Goal: Task Accomplishment & Management: Manage account settings

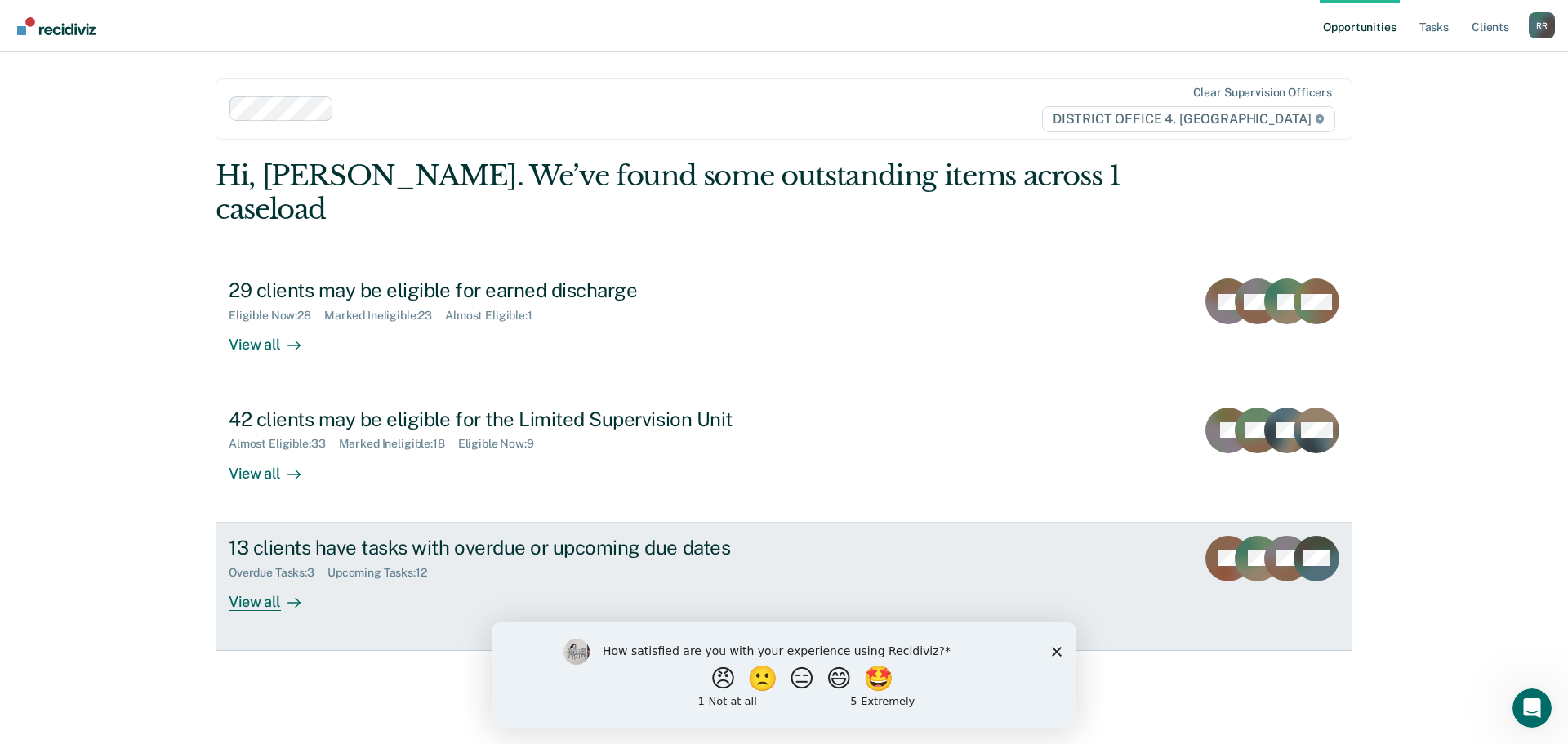
click at [268, 578] on div "View all" at bounding box center [275, 594] width 92 height 31
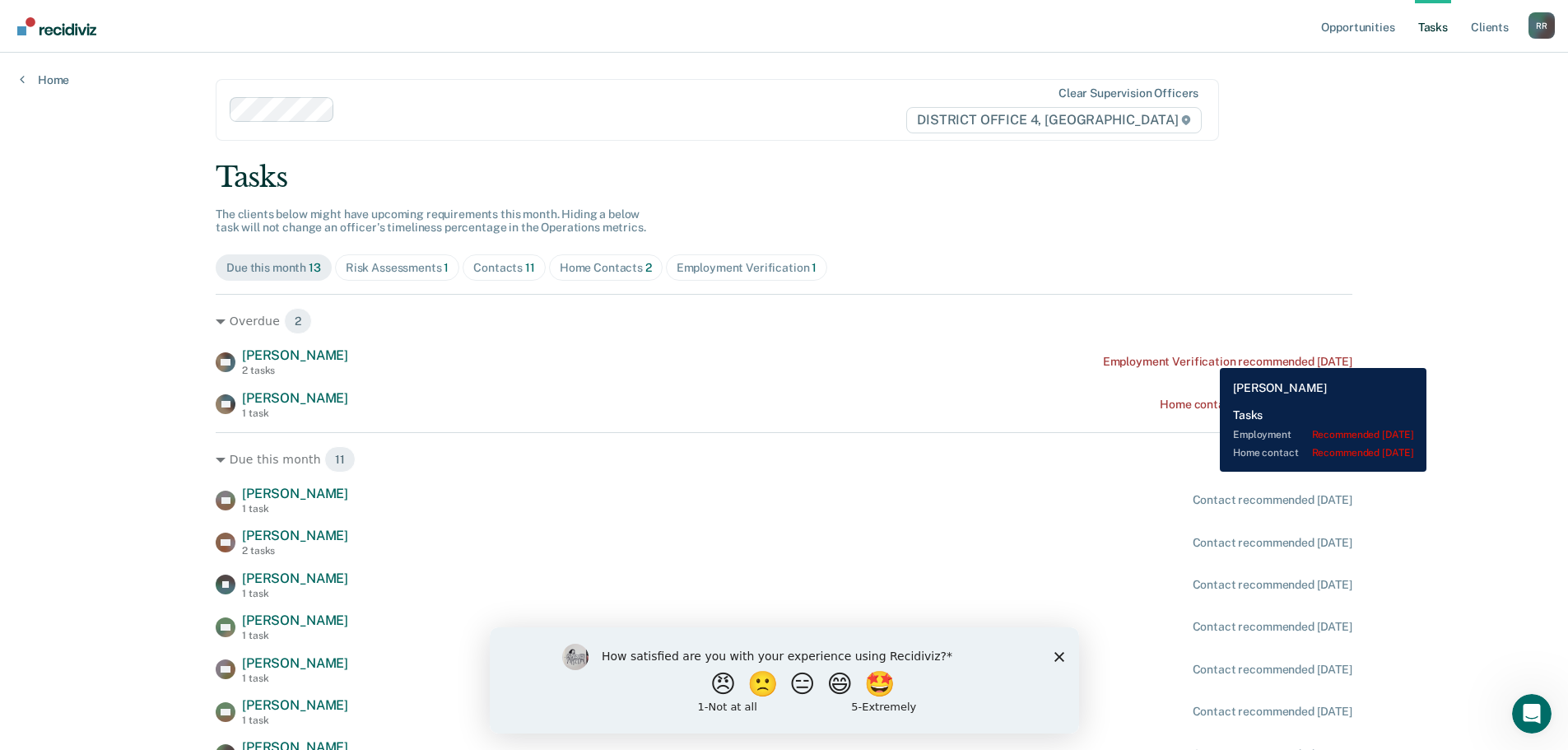
click at [1207, 354] on div "Employment Verification recommended 3 months ago" at bounding box center [1227, 361] width 249 height 14
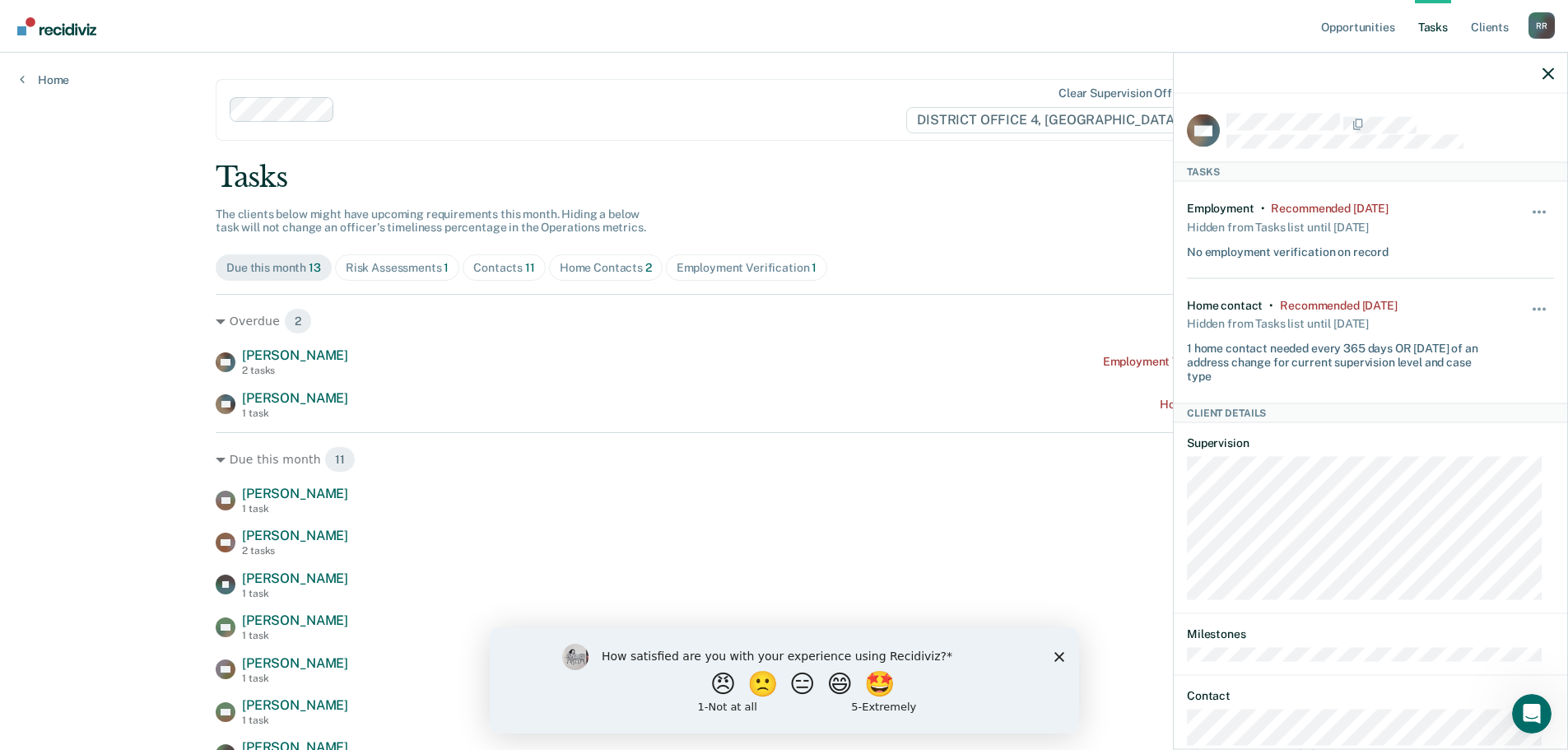
click at [1526, 202] on div "Hide from tasks list for... 7 days 30 days 90 days" at bounding box center [1540, 229] width 28 height 57
click at [1526, 206] on button "button" at bounding box center [1540, 219] width 28 height 27
click at [1469, 282] on button "7 days" at bounding box center [1494, 290] width 118 height 27
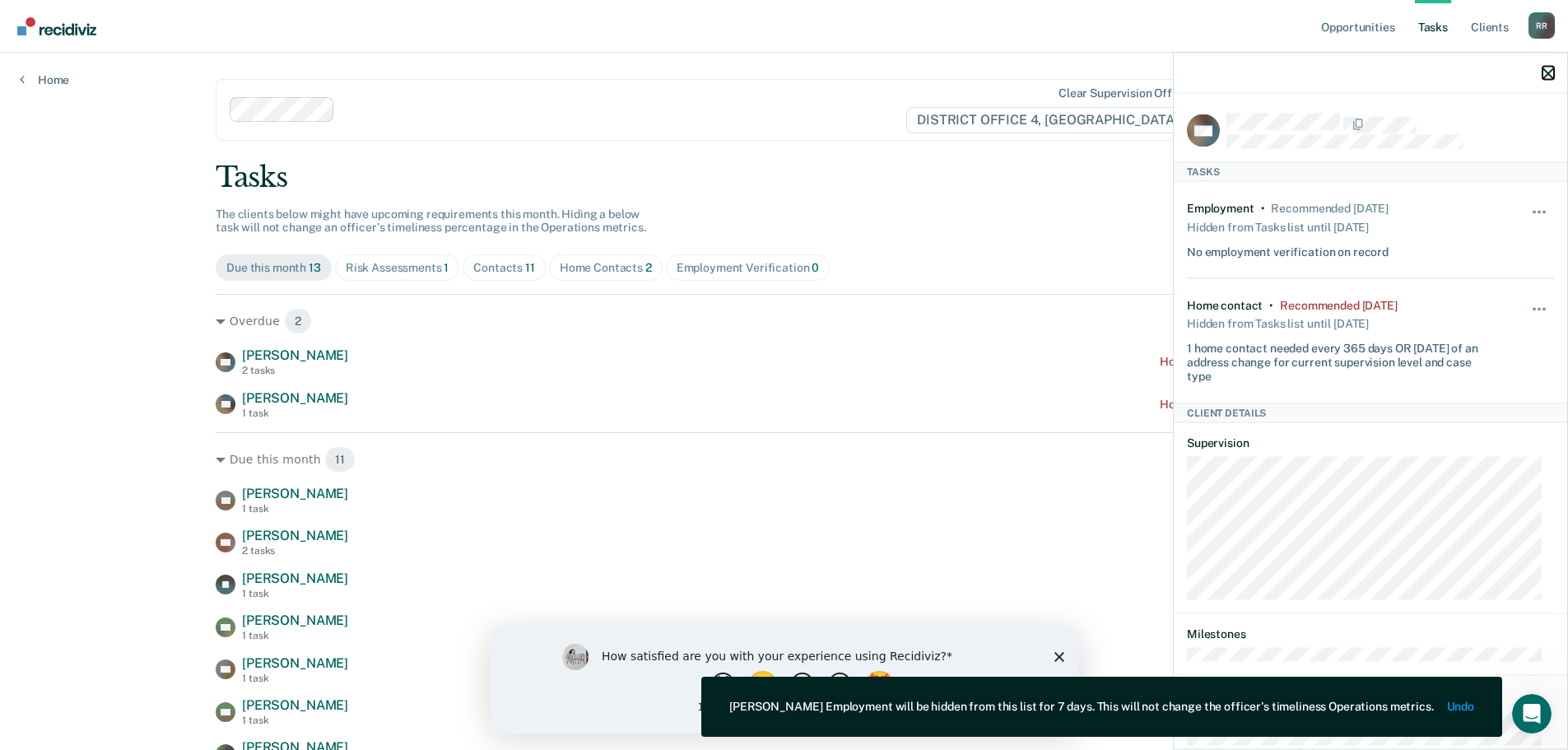
click at [1547, 73] on icon "button" at bounding box center [1547, 73] width 11 height 11
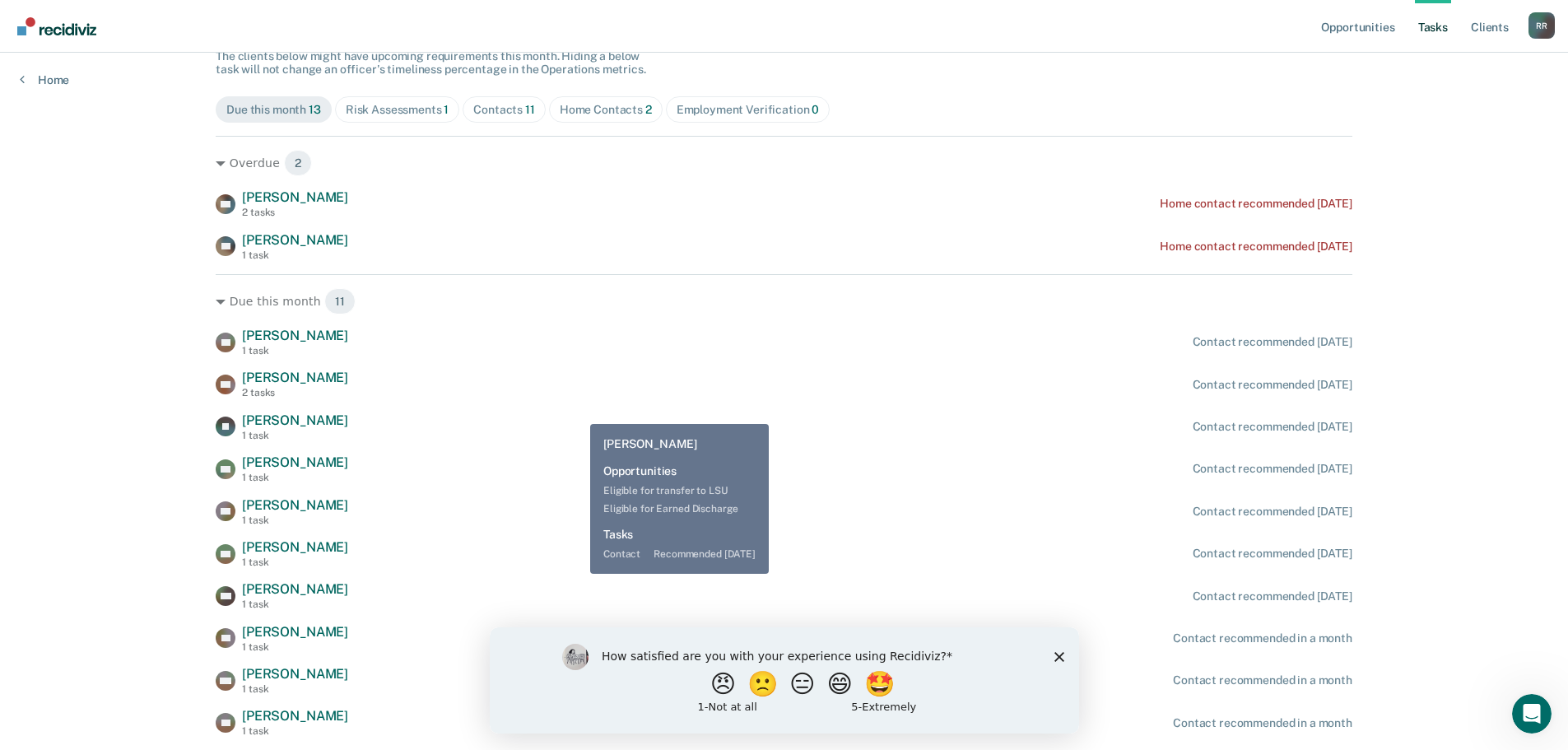
scroll to position [164, 0]
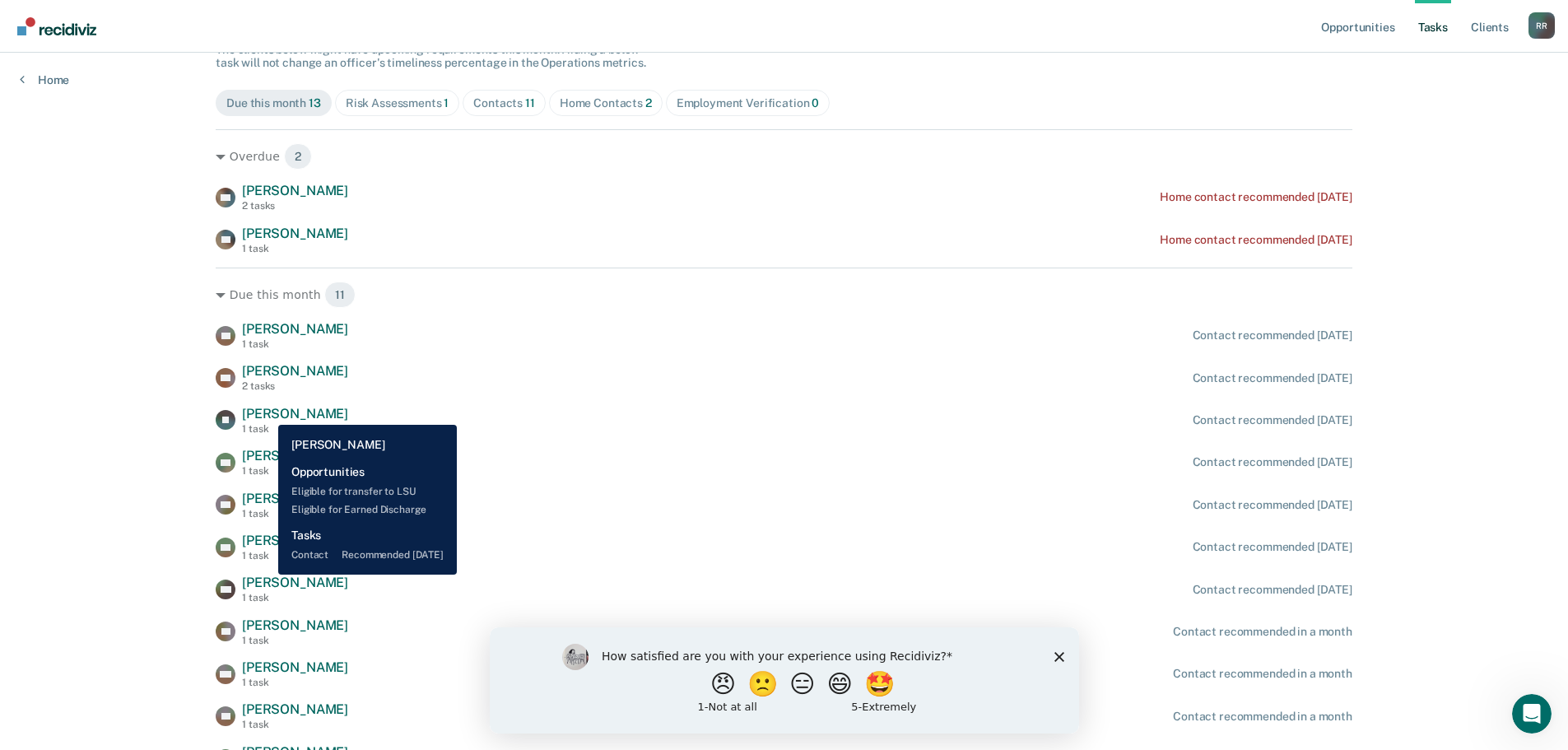
click at [265, 413] on span "Joseph Volm" at bounding box center [295, 414] width 106 height 15
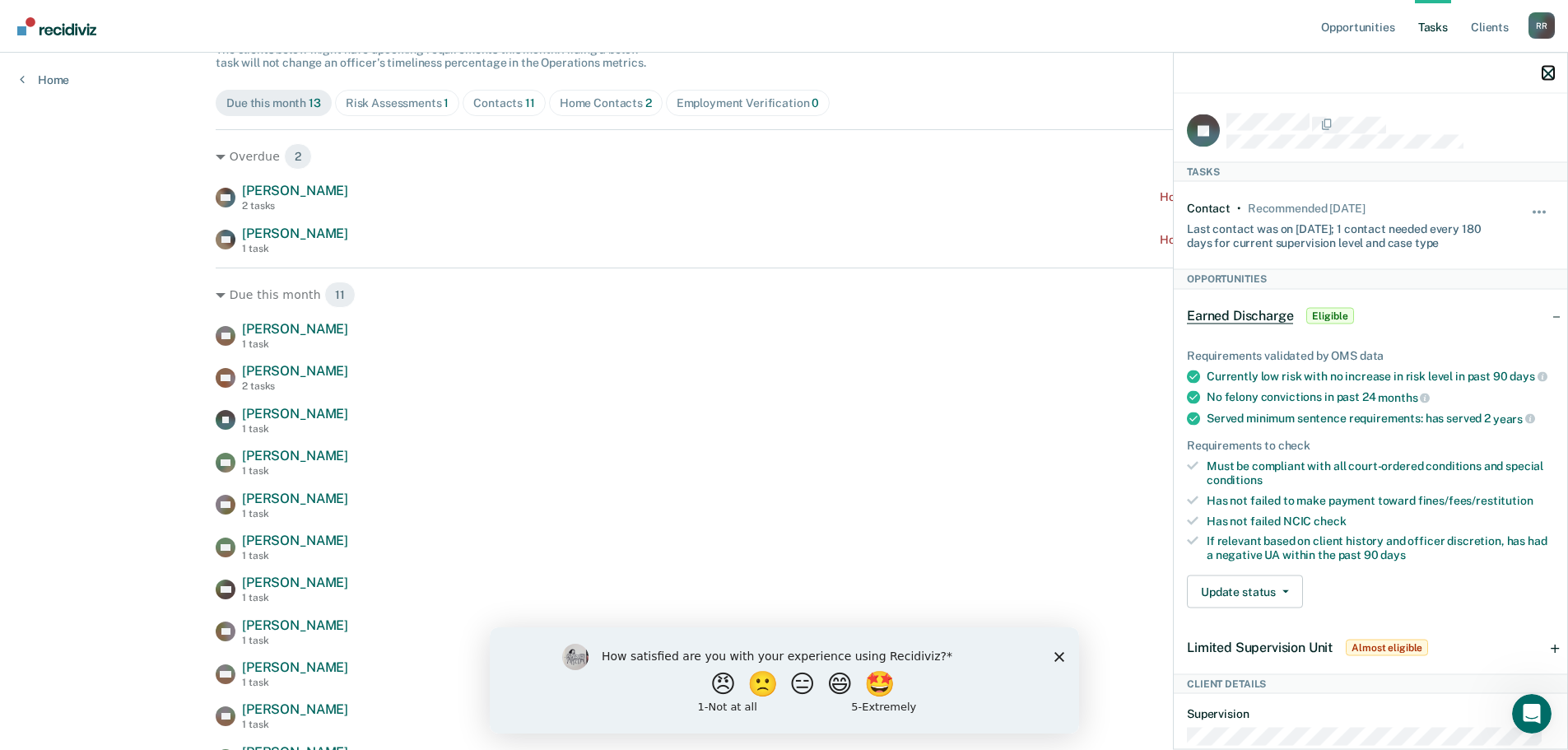
click at [1547, 74] on icon "button" at bounding box center [1547, 73] width 11 height 11
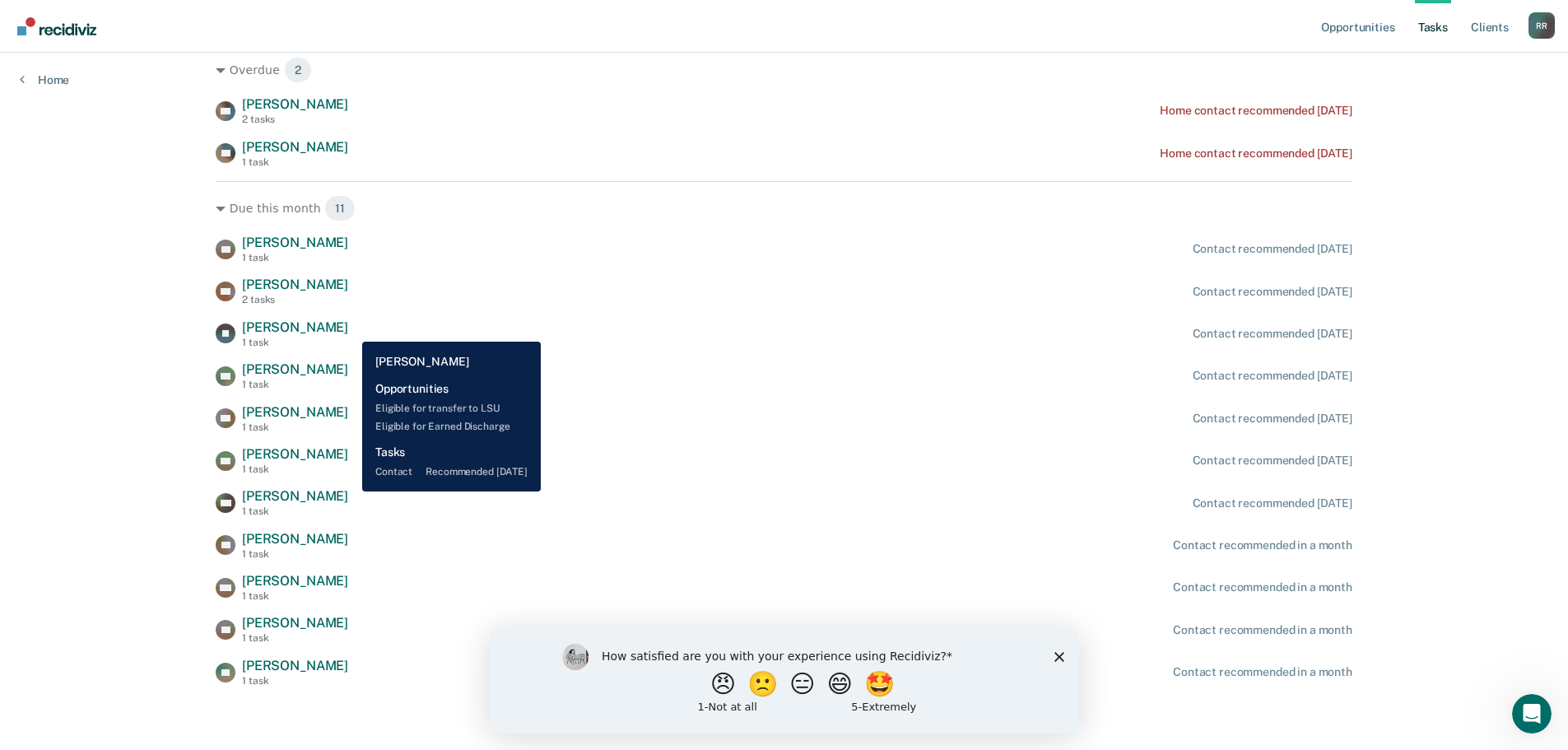
scroll to position [253, 0]
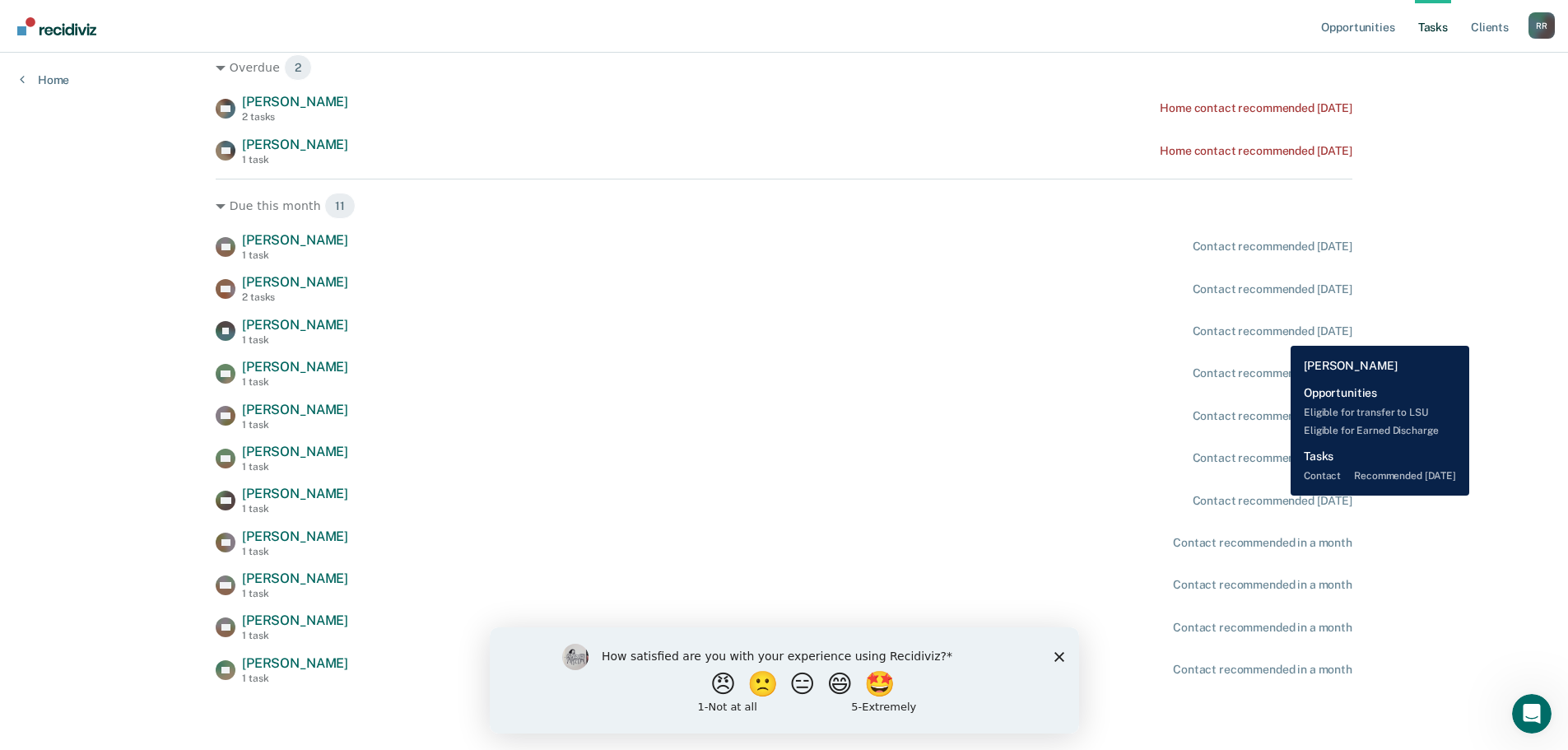
click at [1279, 333] on div "Contact recommended in 16 days" at bounding box center [1273, 331] width 159 height 14
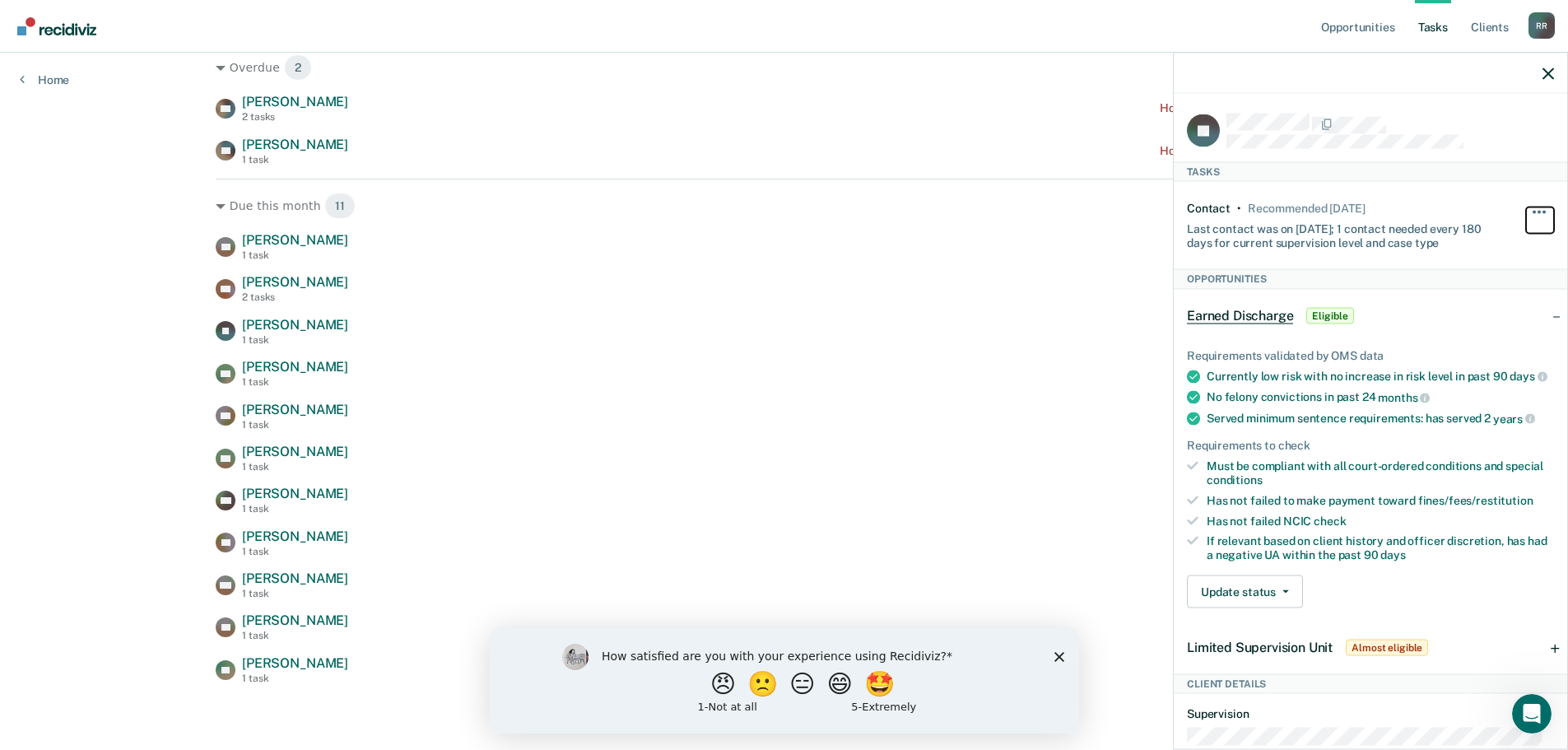
click at [1526, 212] on button "button" at bounding box center [1540, 219] width 28 height 27
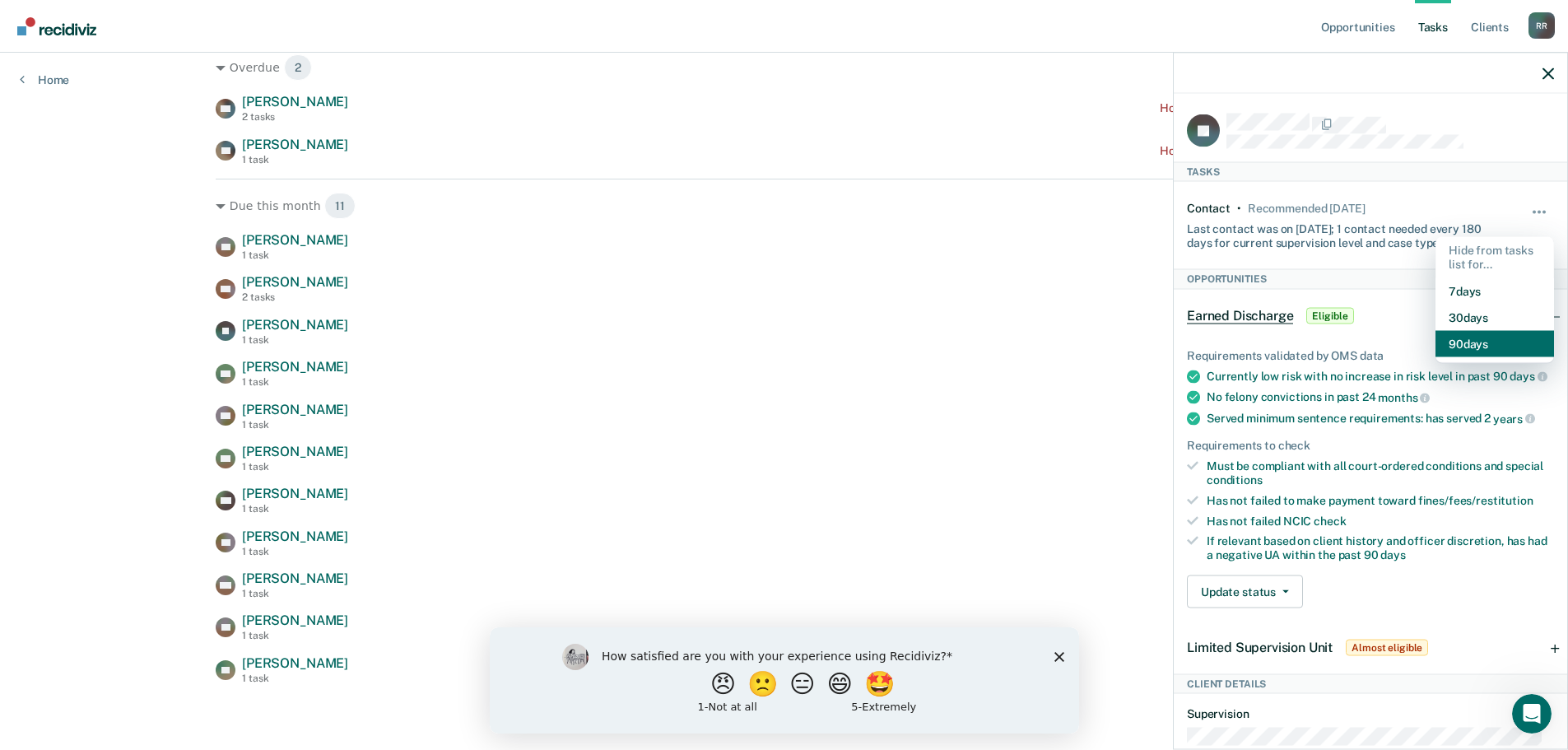
click at [1494, 348] on button "90 days" at bounding box center [1494, 342] width 118 height 27
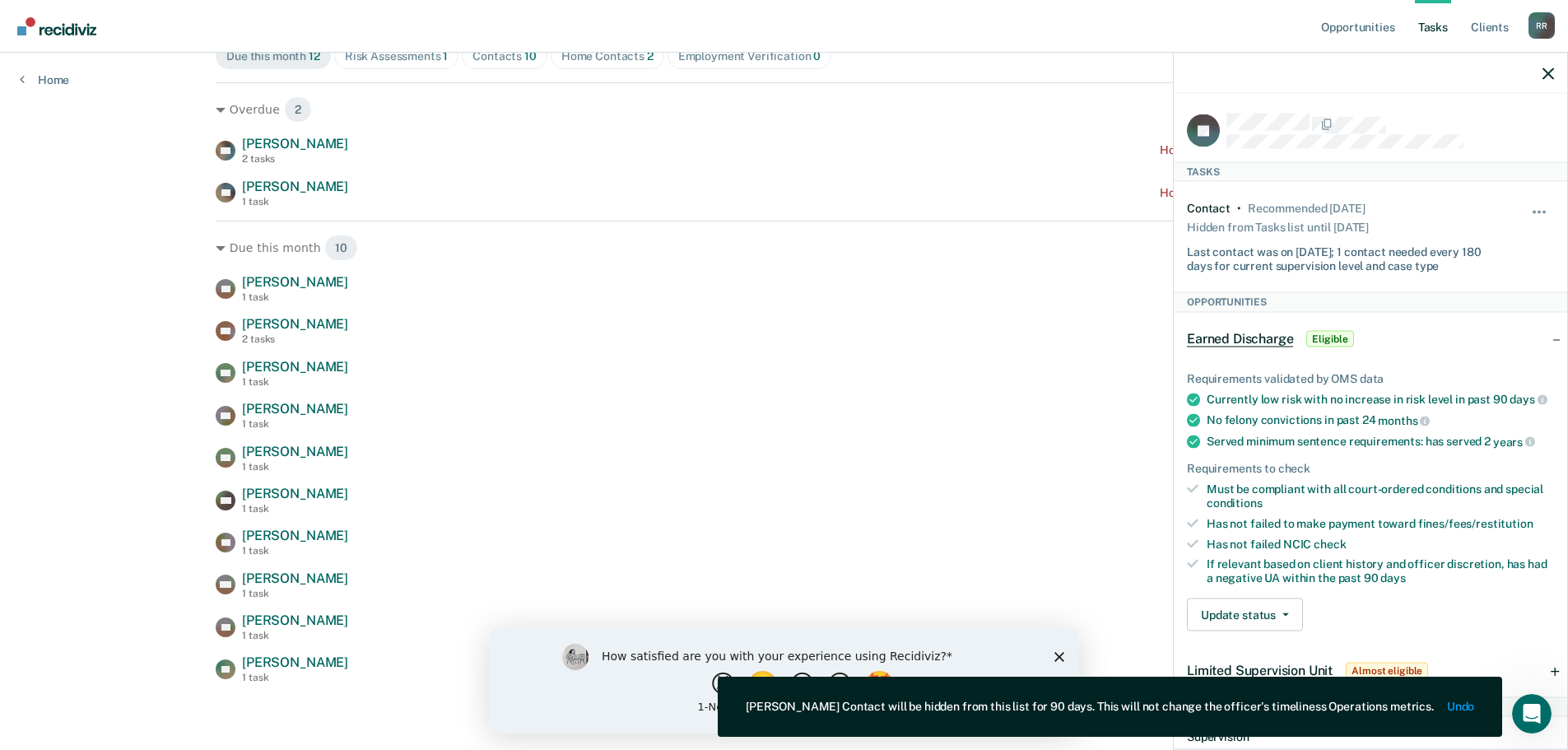
click at [930, 10] on nav "Opportunities Tasks Client s Rose, Rustyn R R Profile How it works Log Out" at bounding box center [784, 27] width 1568 height 53
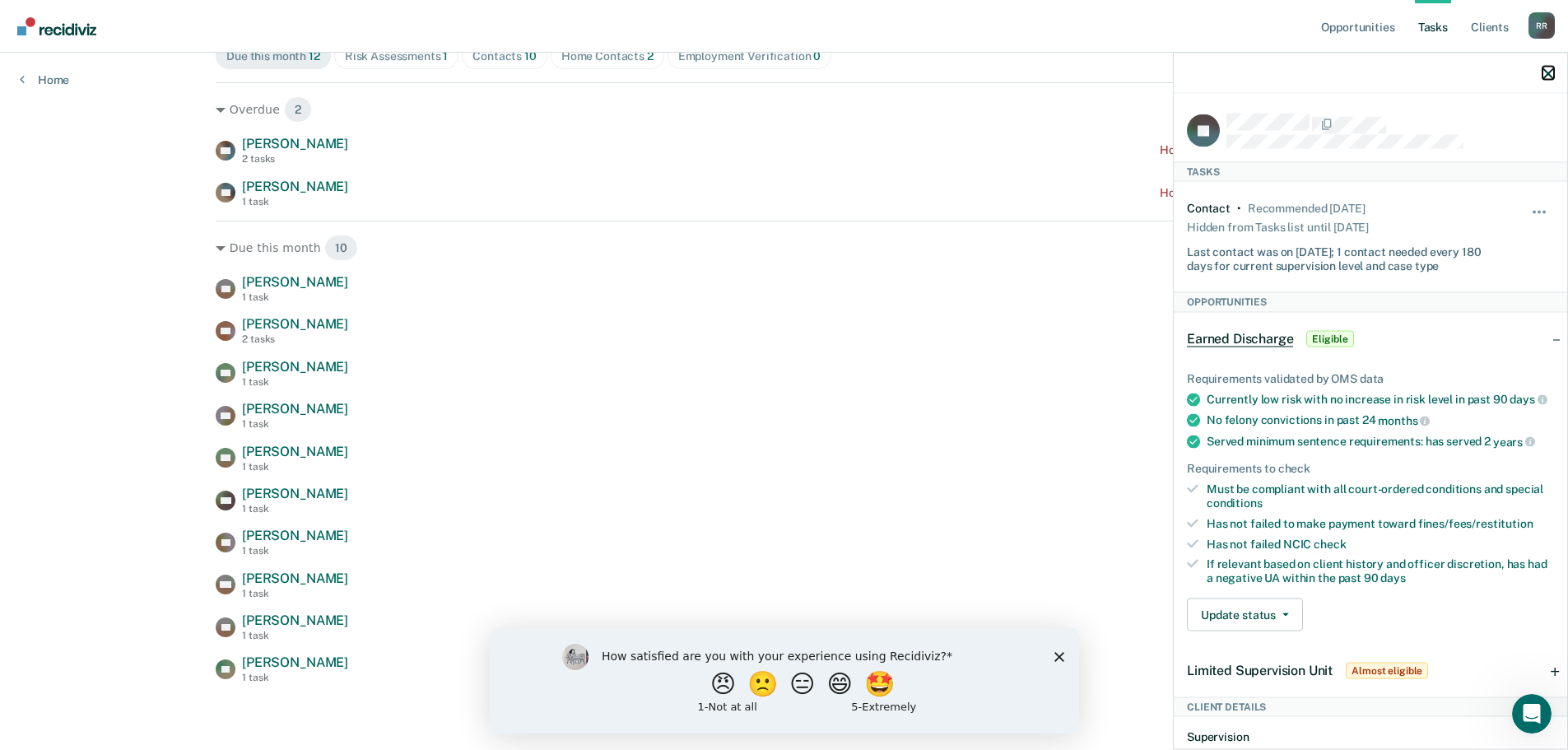
click at [1553, 71] on icon "button" at bounding box center [1547, 73] width 11 height 11
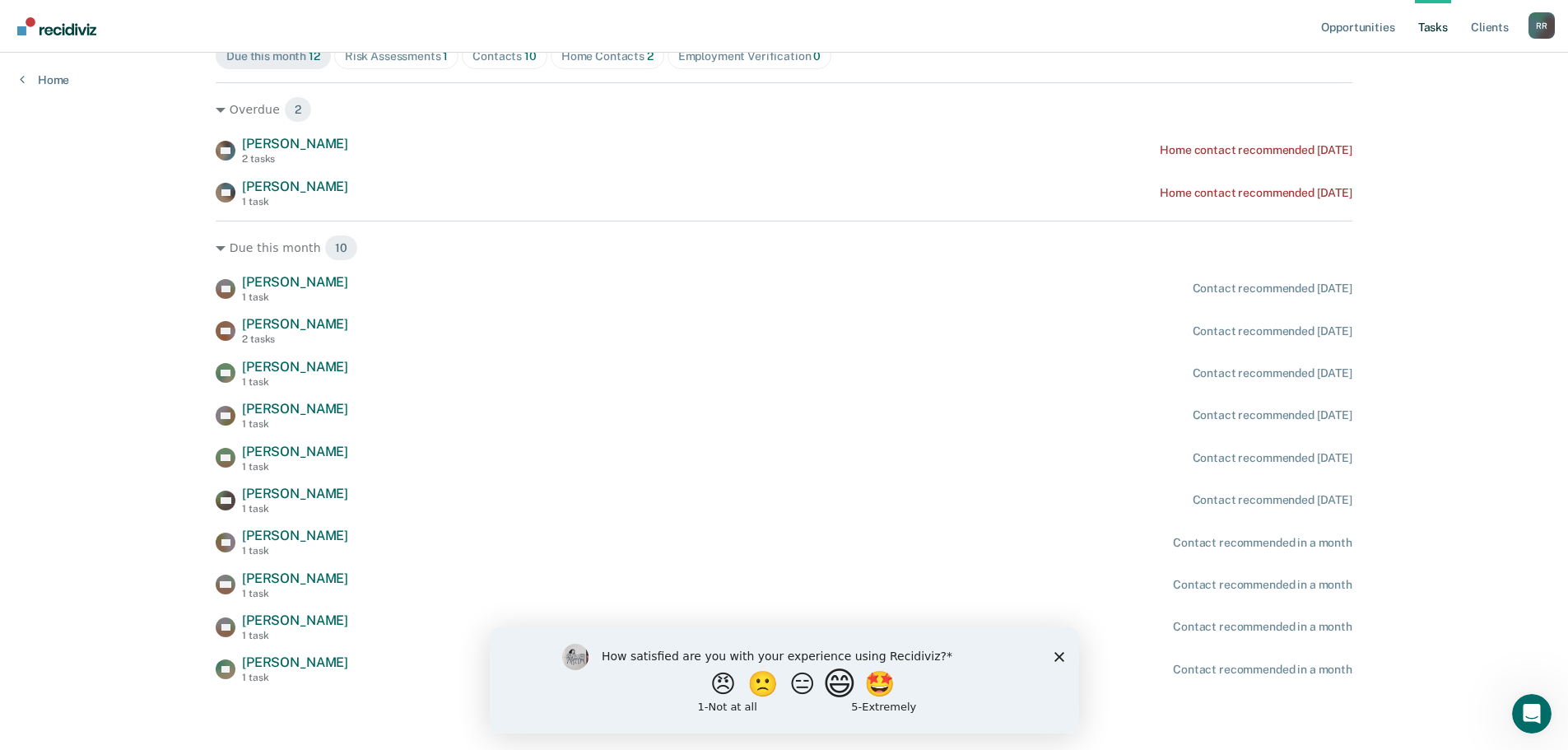
click at [844, 682] on button "😄" at bounding box center [840, 683] width 39 height 33
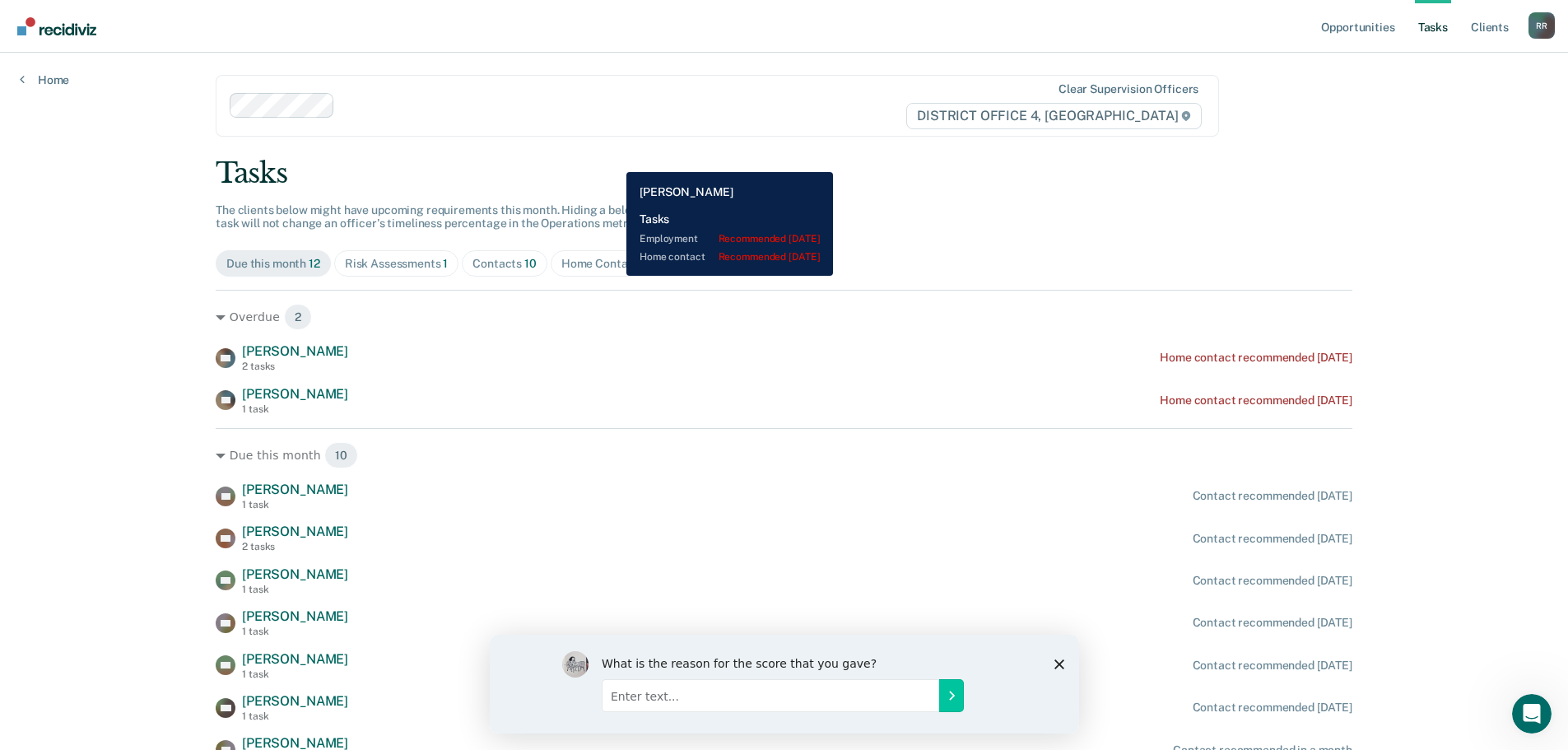
scroll to position [0, 0]
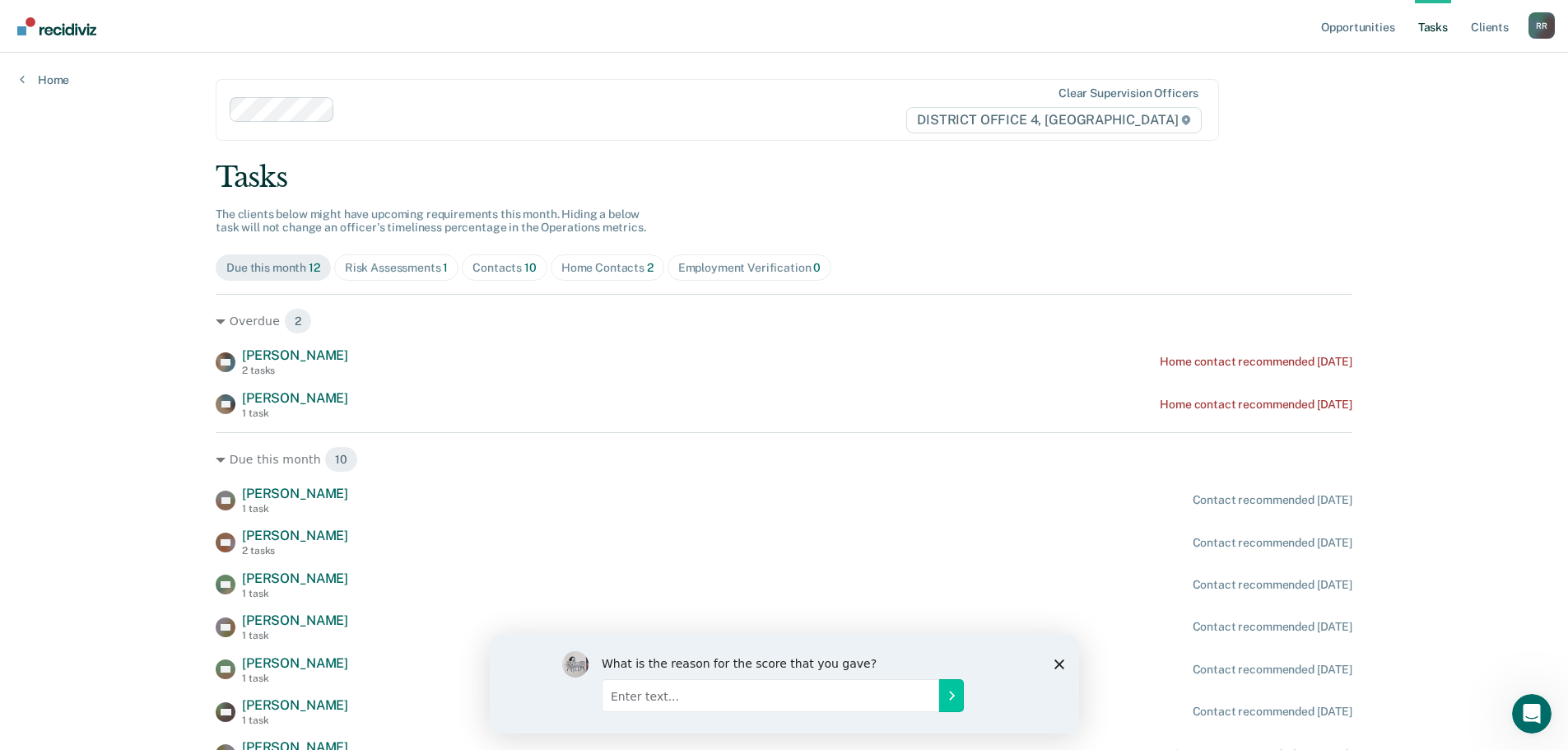
click at [1060, 656] on div "What is the reason for the score that you gave?" at bounding box center [784, 682] width 589 height 98
click at [1059, 664] on polygon "Close survey" at bounding box center [1058, 664] width 10 height 10
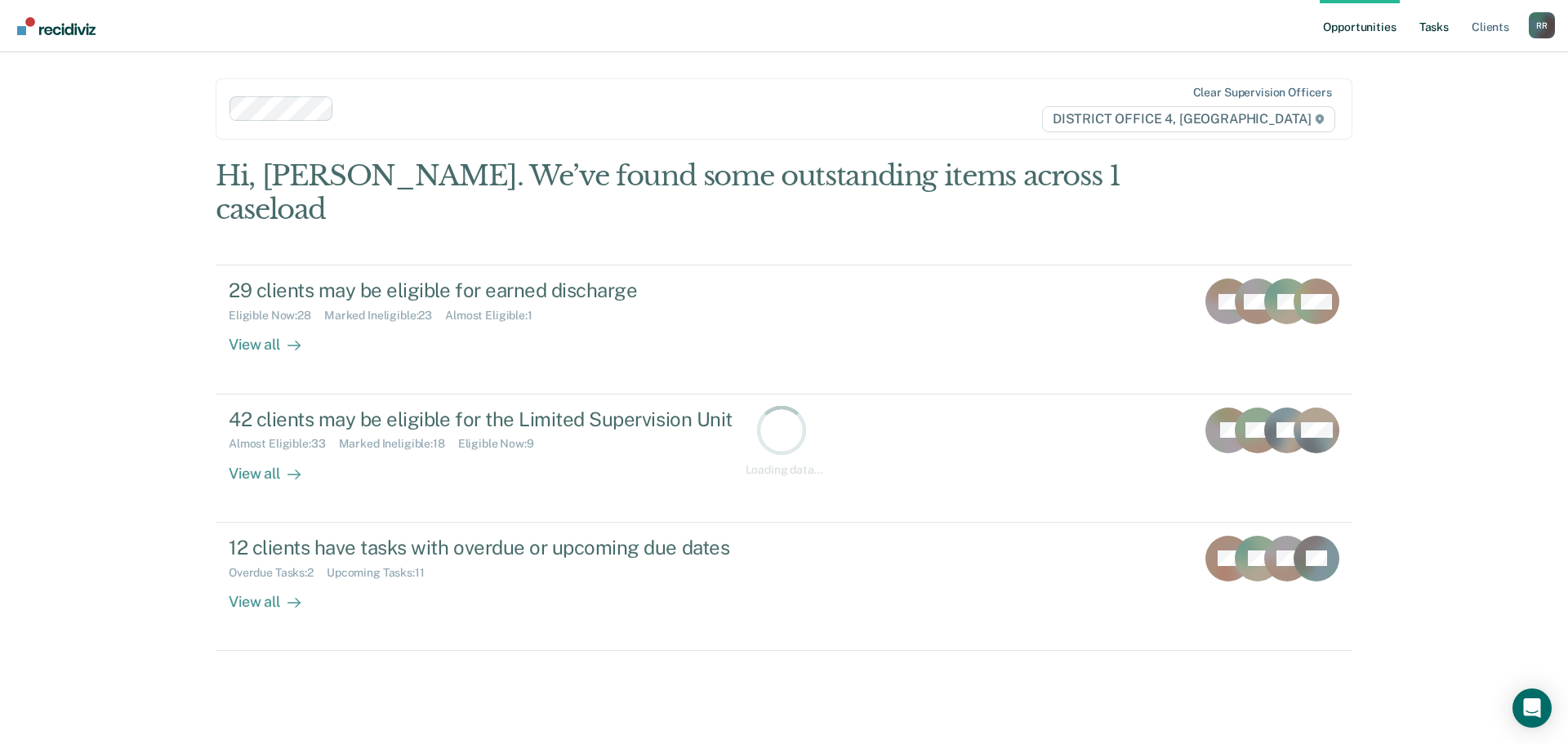
click at [1445, 31] on link "Tasks" at bounding box center [1435, 26] width 36 height 53
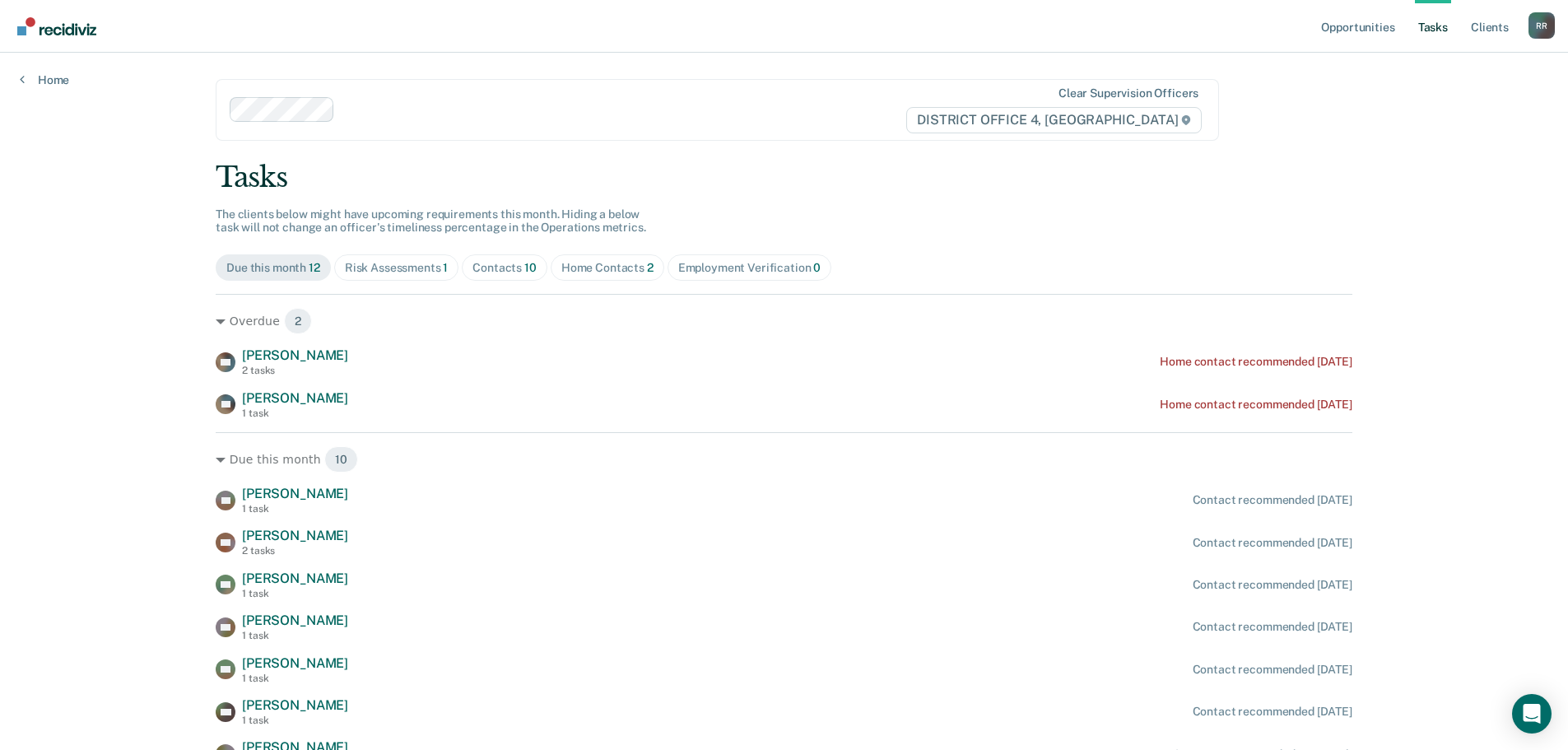
click at [589, 269] on div "Home Contacts 2" at bounding box center [608, 268] width 92 height 14
